Goal: Information Seeking & Learning: Learn about a topic

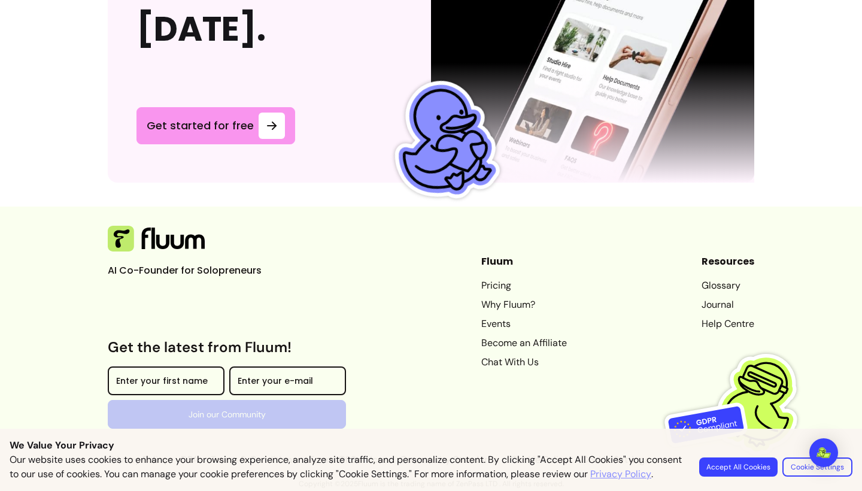
scroll to position [3254, 0]
click at [709, 302] on link "Journal" at bounding box center [728, 305] width 53 height 14
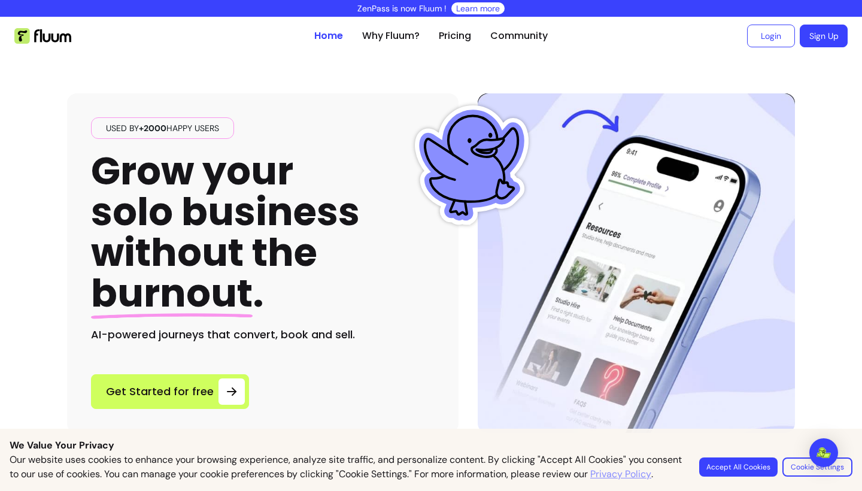
scroll to position [0, 0]
click at [375, 37] on link "Why Fluum?" at bounding box center [390, 36] width 57 height 14
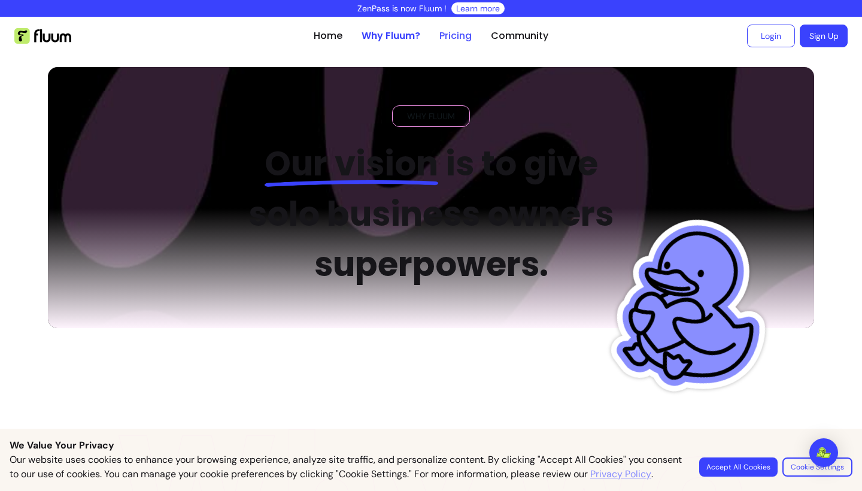
click at [442, 40] on link "Pricing" at bounding box center [455, 36] width 32 height 14
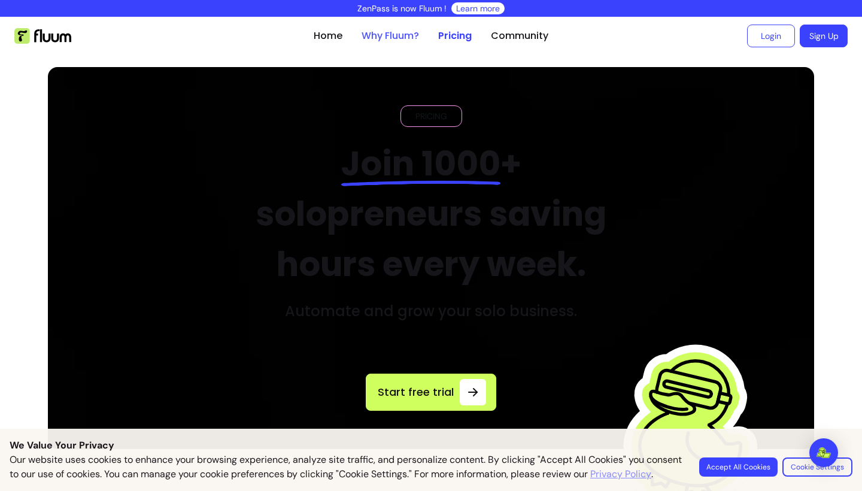
click at [408, 37] on link "Why Fluum?" at bounding box center [390, 36] width 57 height 14
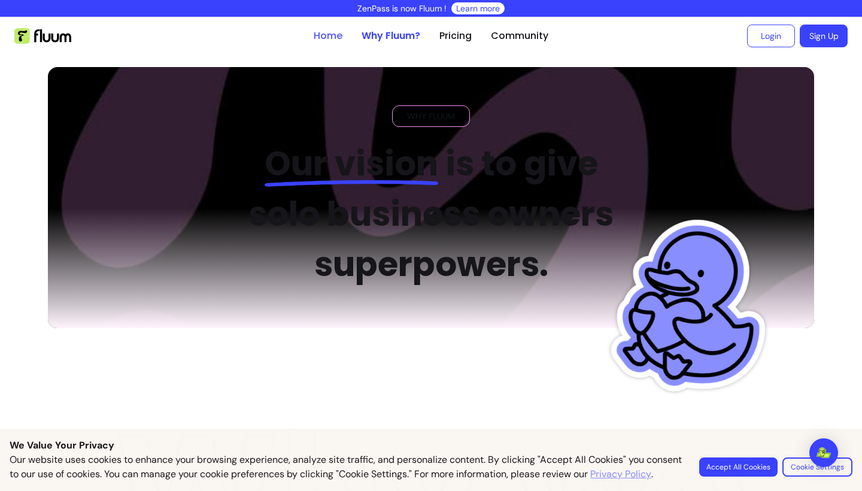
click at [338, 42] on link "Home" at bounding box center [328, 36] width 29 height 14
